Goal: Task Accomplishment & Management: Use online tool/utility

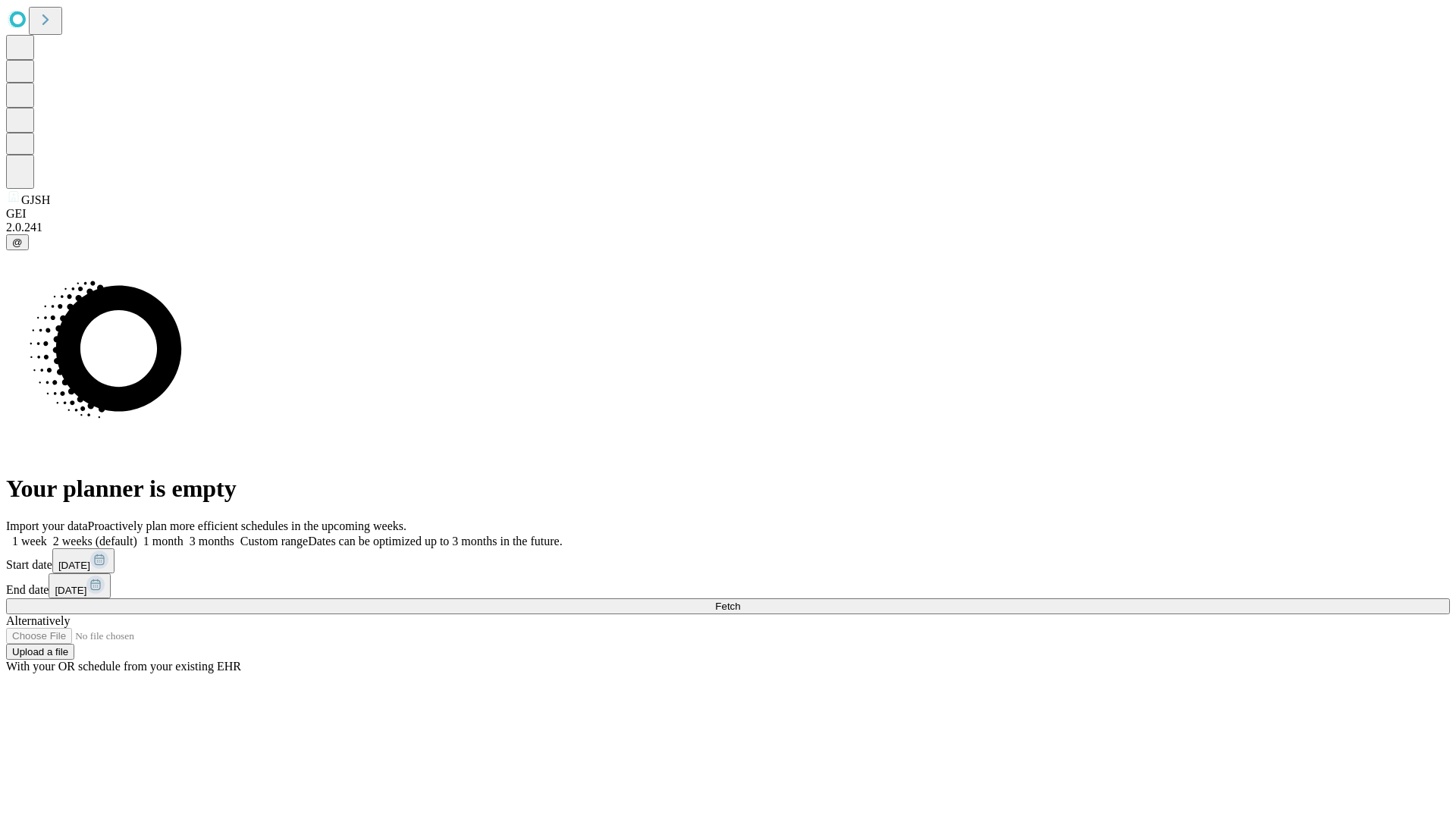
click at [740, 601] on span "Fetch" at bounding box center [728, 607] width 25 height 12
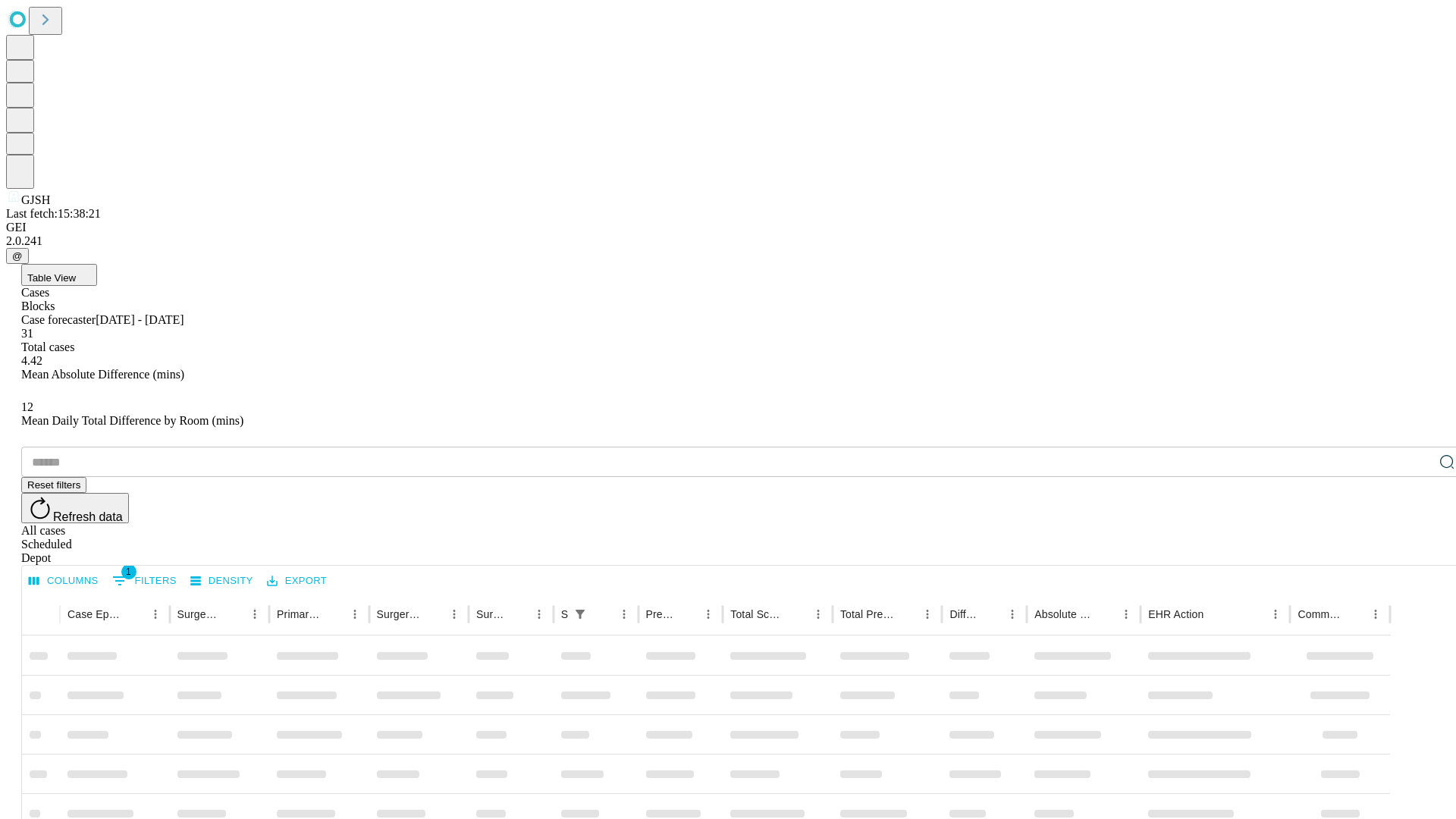
click at [1417, 552] on div "Depot" at bounding box center [743, 558] width 1444 height 13
